Goal: Check status: Verify the current state of an ongoing process or item

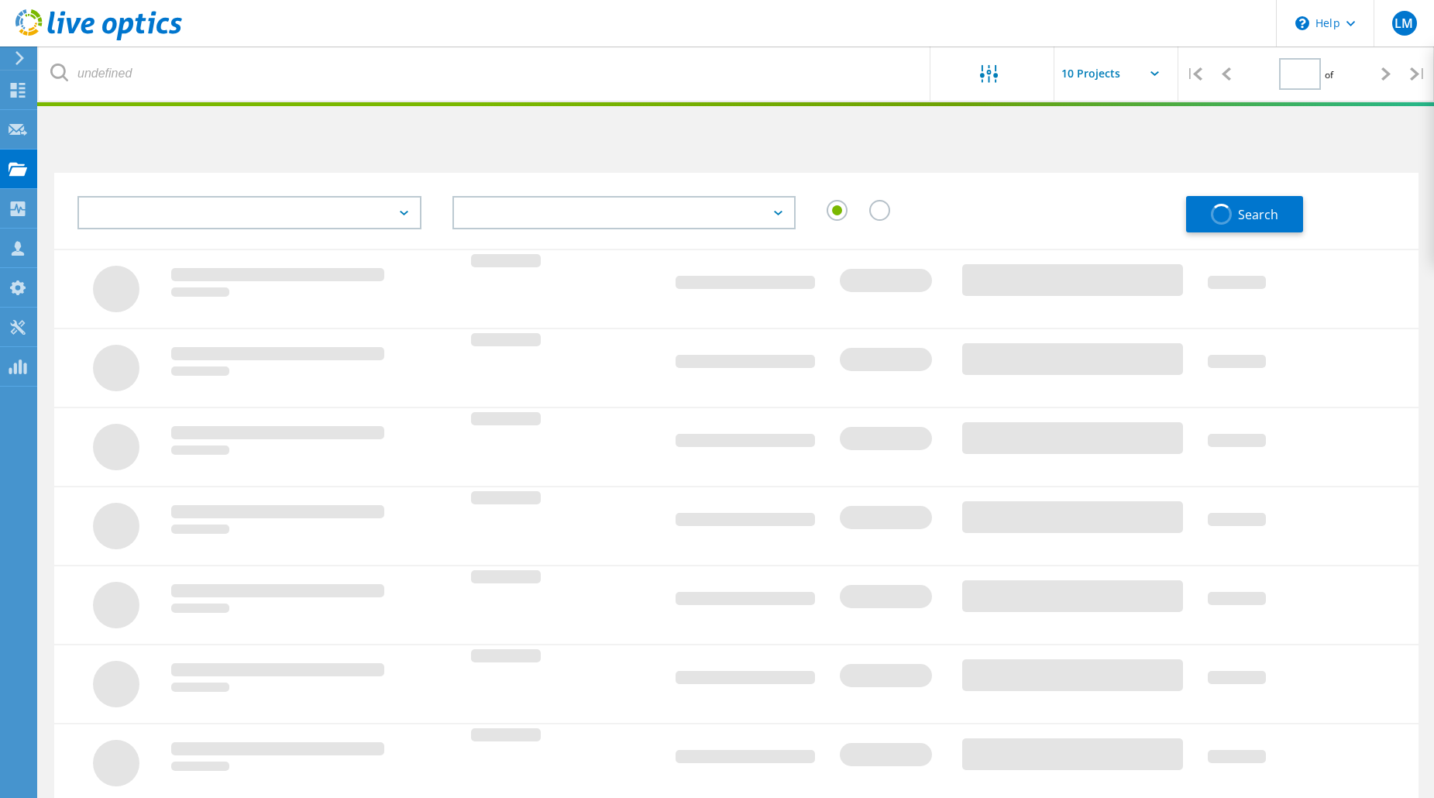
type input "2"
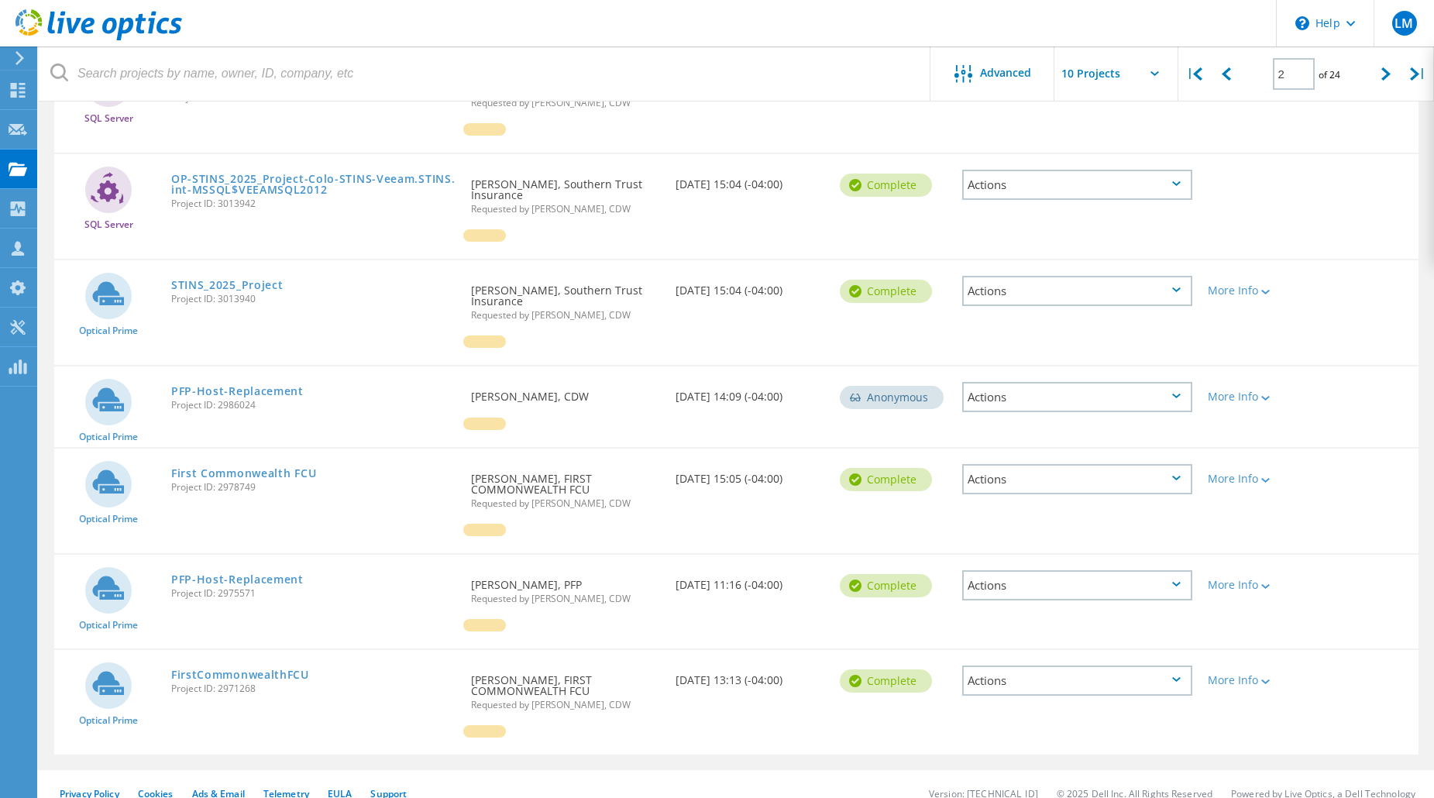
scroll to position [558, 0]
click at [265, 470] on link "First Commonwealth FCU" at bounding box center [243, 471] width 145 height 11
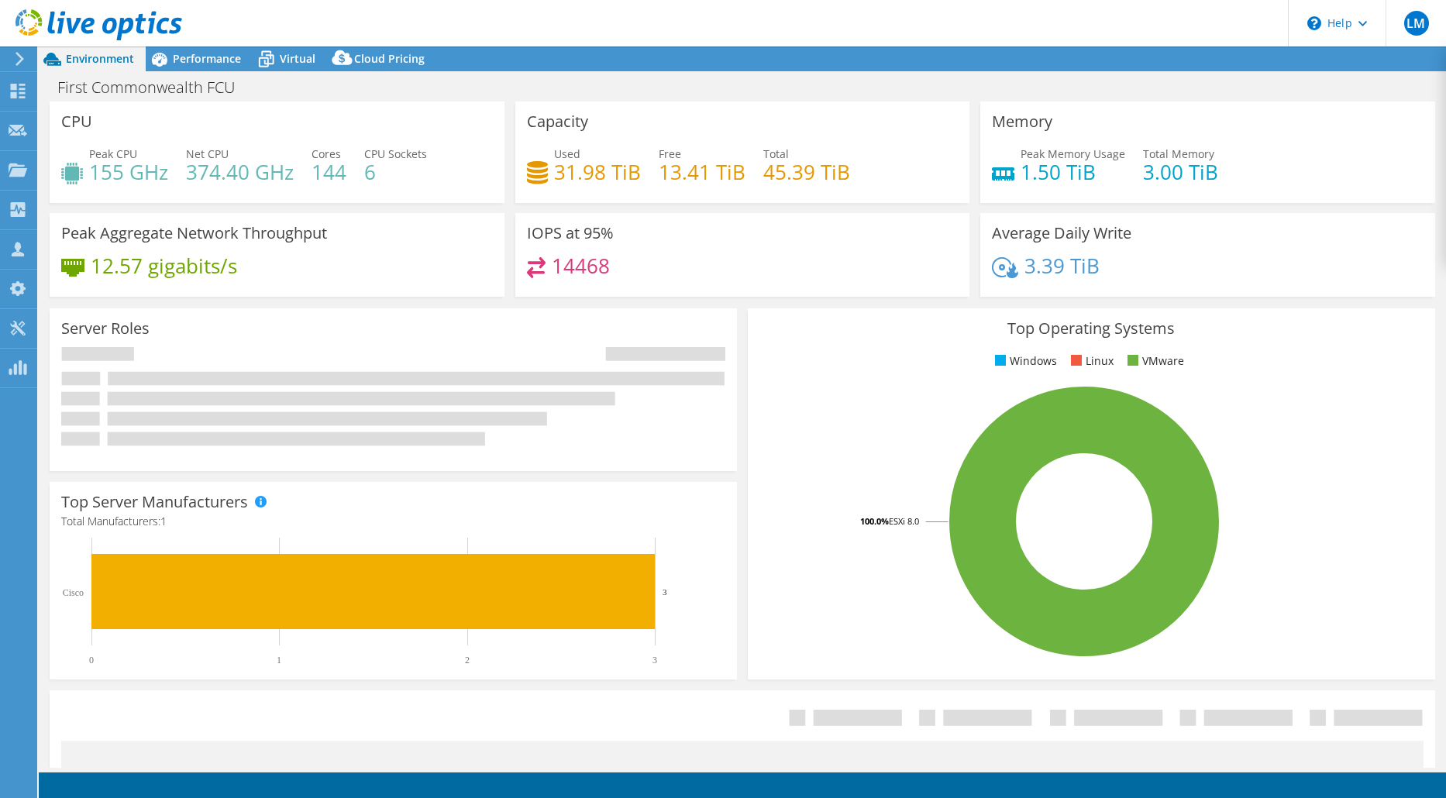
select select "USD"
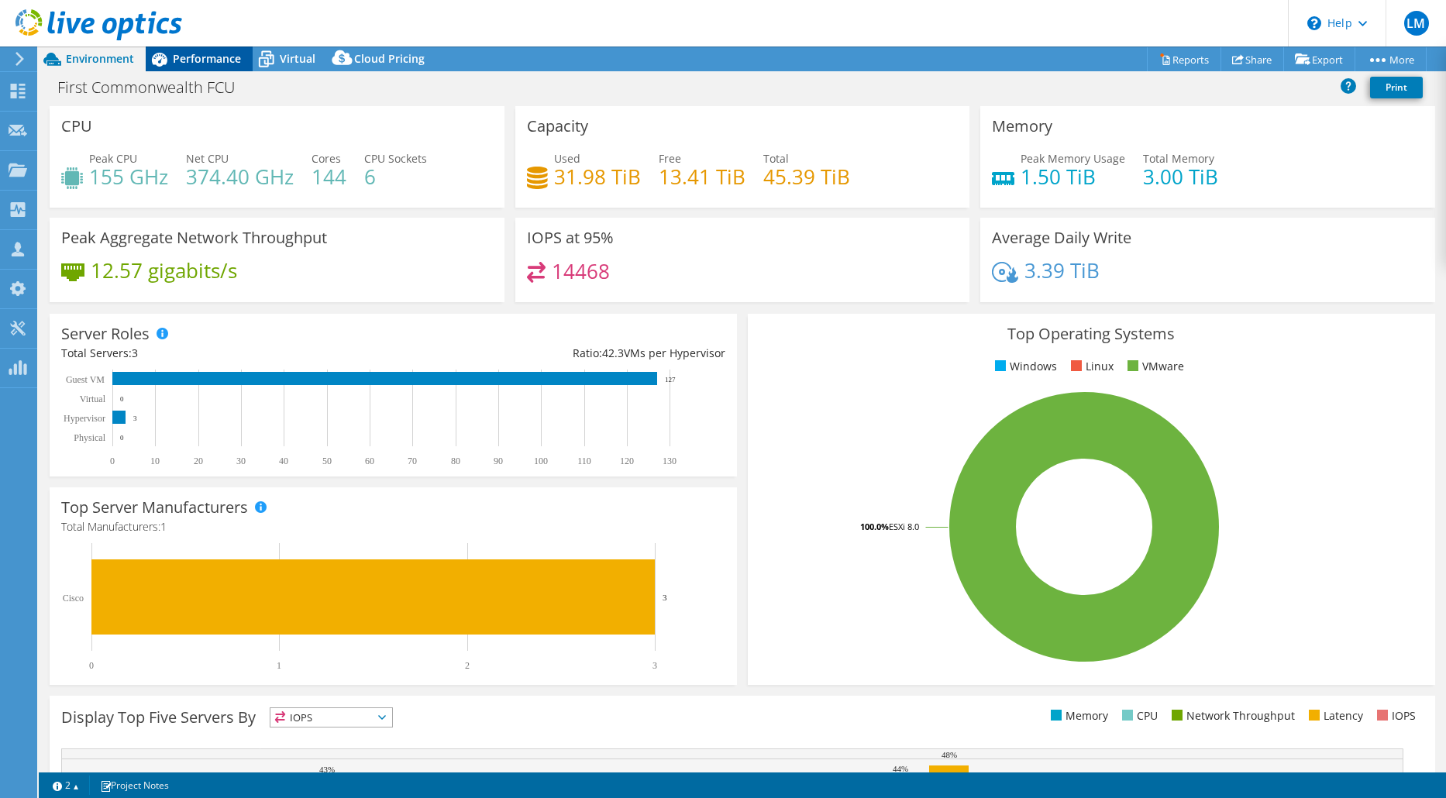
click at [198, 56] on span "Performance" at bounding box center [207, 58] width 68 height 15
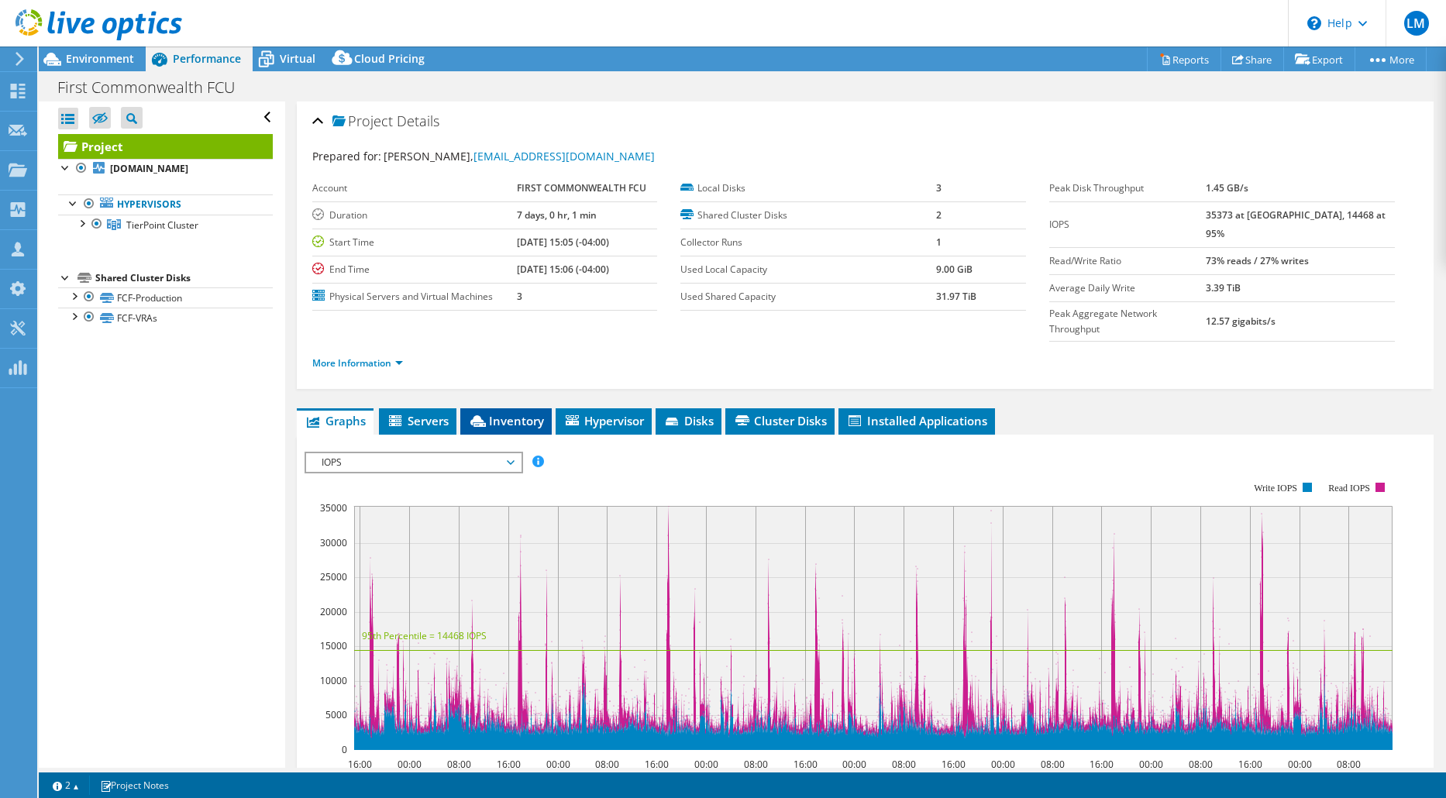
click at [498, 413] on span "Inventory" at bounding box center [506, 420] width 76 height 15
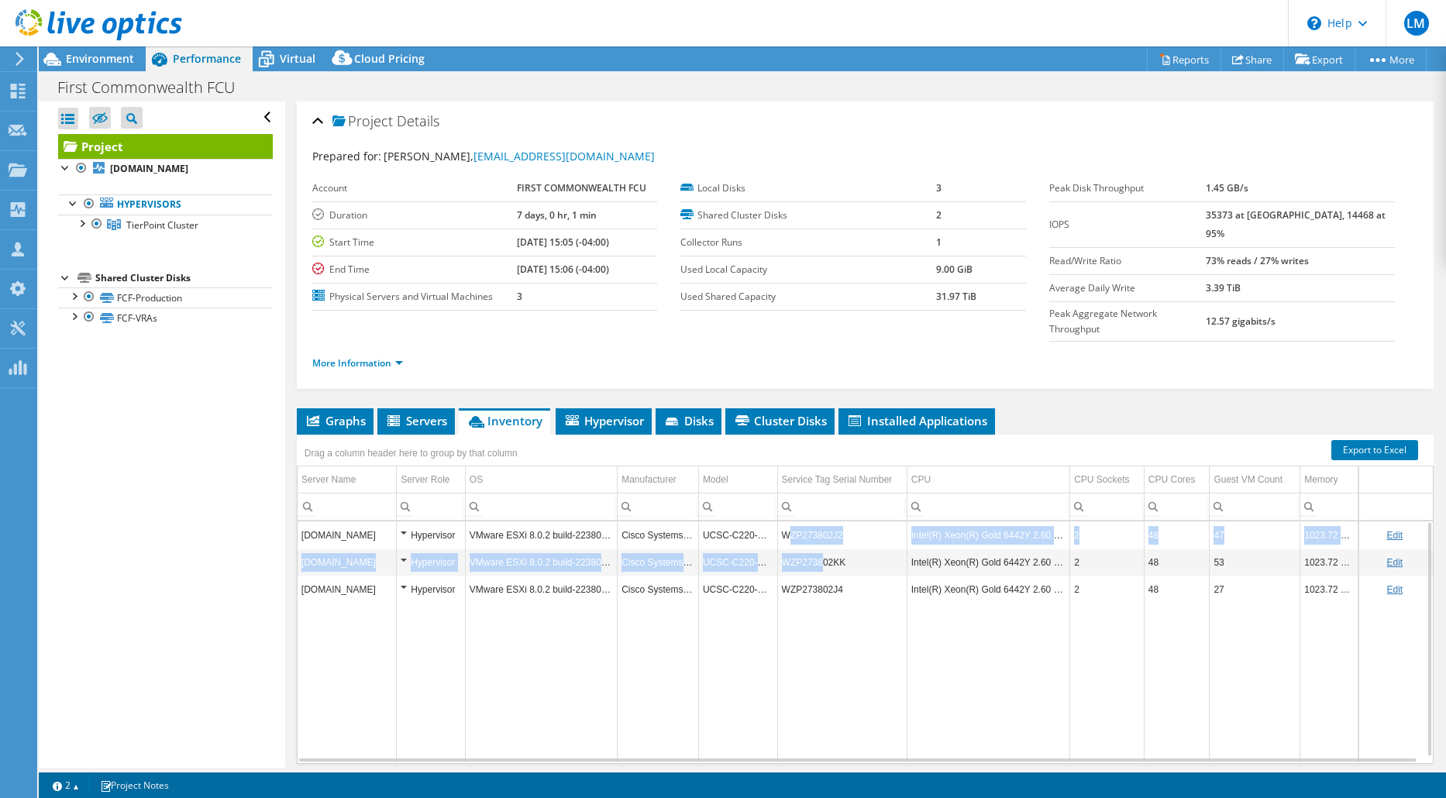
drag, startPoint x: 783, startPoint y: 504, endPoint x: 818, endPoint y: 543, distance: 53.2
click at [818, 543] on tbody "[DOMAIN_NAME] Hypervisor VMware ESXi 8.0.2 build-22380479 Cisco Systems Inc UCS…" at bounding box center [865, 641] width 1135 height 241
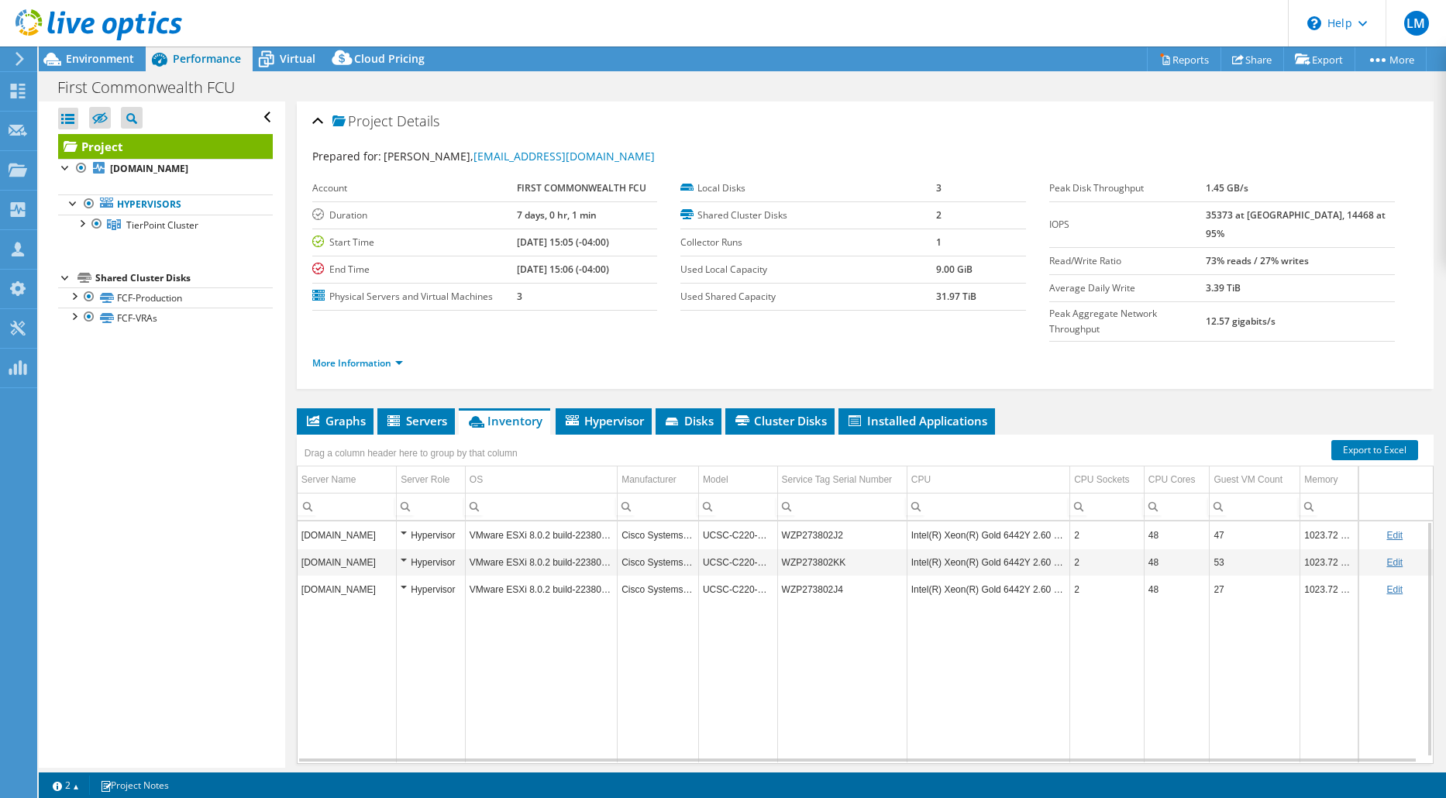
click at [858, 576] on td "WZP273802J4" at bounding box center [841, 589] width 129 height 27
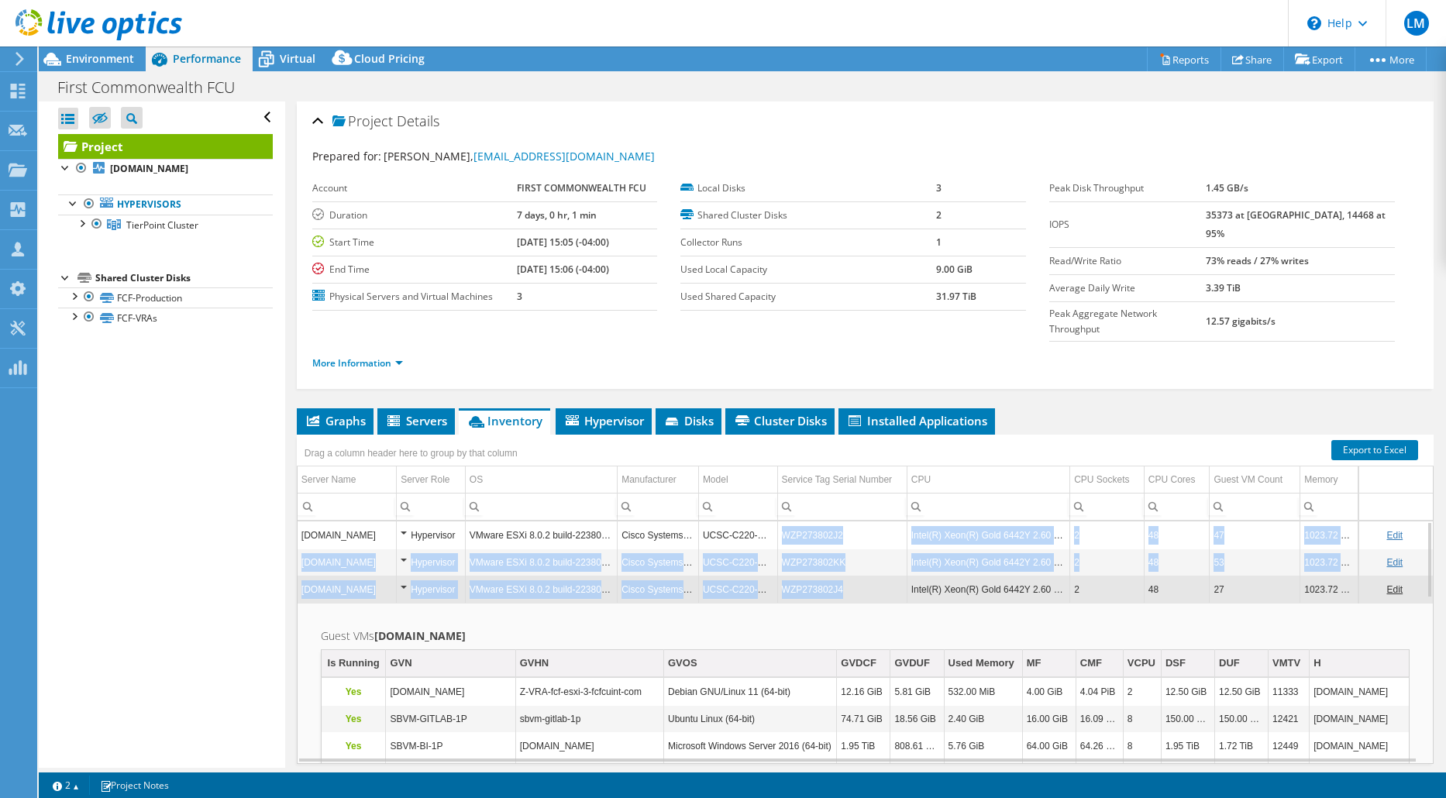
drag, startPoint x: 840, startPoint y: 562, endPoint x: 775, endPoint y: 510, distance: 83.7
click at [868, 549] on td "WZP273802KK" at bounding box center [841, 562] width 129 height 27
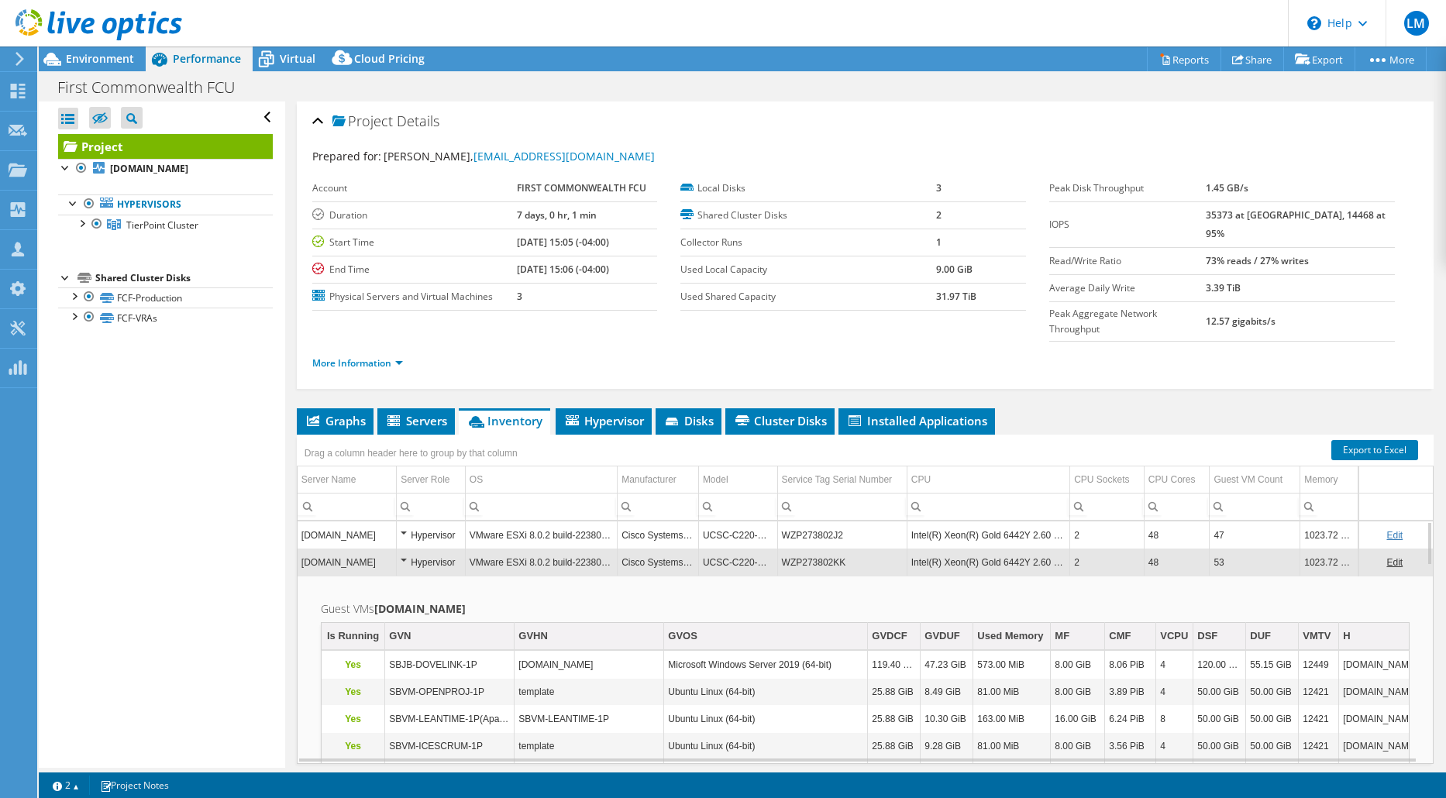
scroll to position [5, 0]
